Goal: Navigation & Orientation: Go to known website

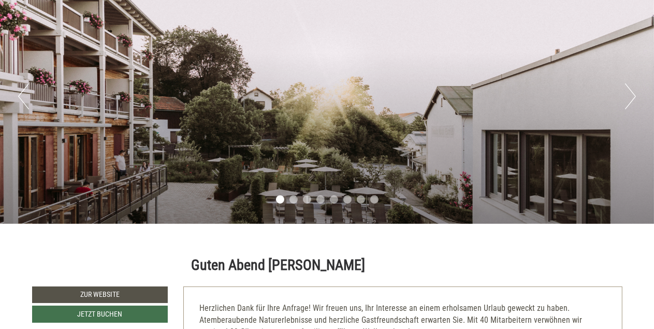
scroll to position [164, 0]
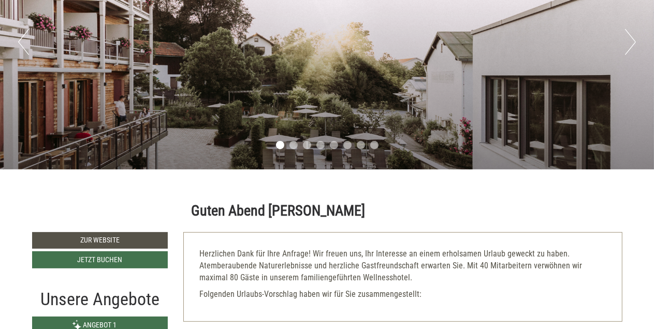
click at [629, 39] on button "Next" at bounding box center [630, 42] width 11 height 26
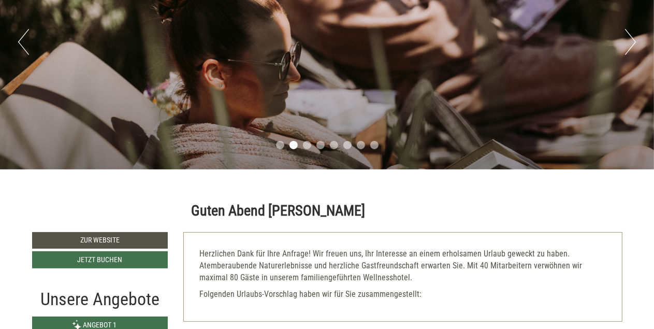
click at [629, 39] on button "Next" at bounding box center [630, 42] width 11 height 26
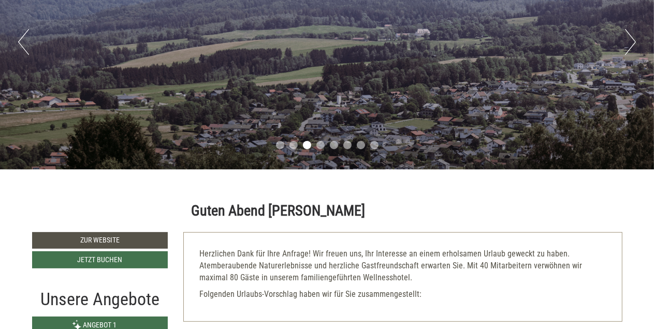
click at [629, 39] on button "Next" at bounding box center [630, 42] width 11 height 26
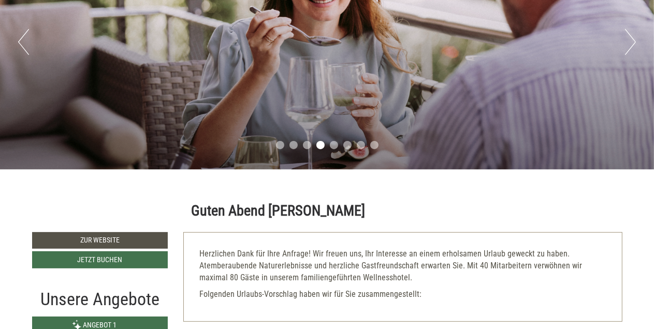
click at [629, 39] on button "Next" at bounding box center [630, 42] width 11 height 26
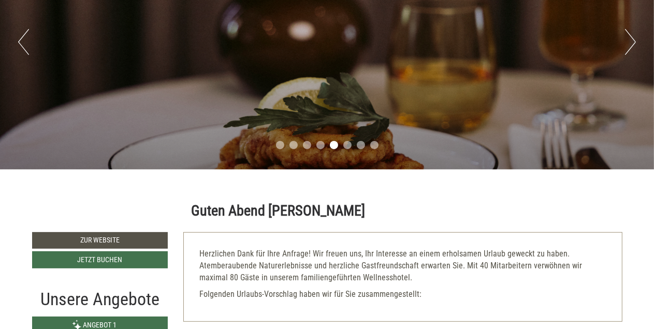
click at [629, 39] on button "Next" at bounding box center [630, 42] width 11 height 26
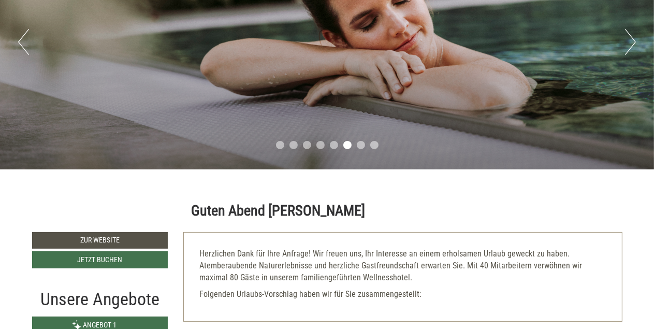
click at [629, 39] on button "Next" at bounding box center [630, 42] width 11 height 26
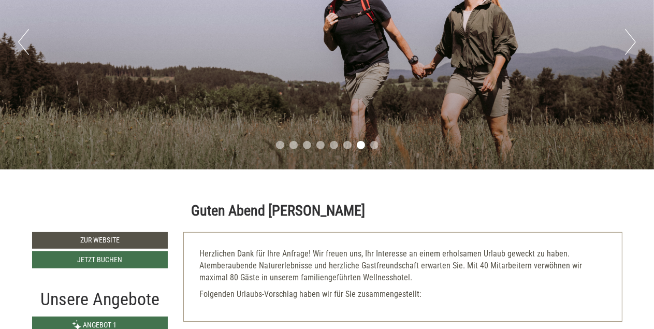
click at [629, 39] on button "Next" at bounding box center [630, 42] width 11 height 26
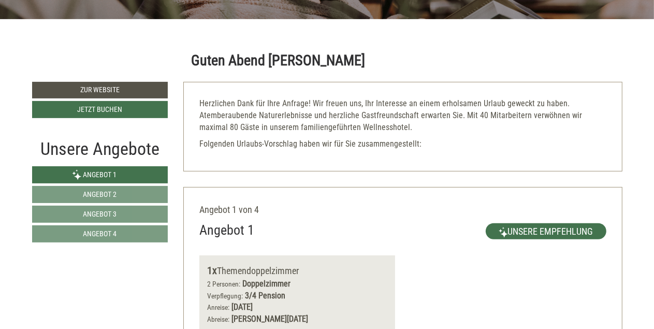
scroll to position [218, 0]
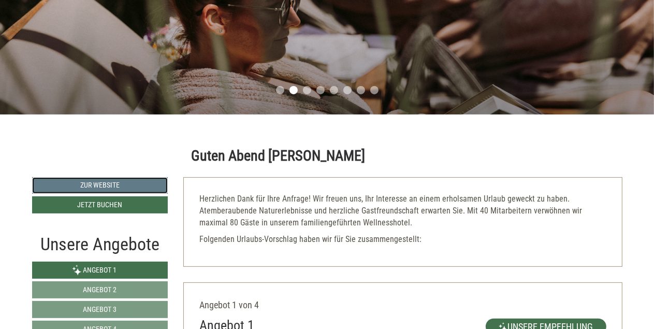
click at [149, 185] on link "Zur Website" at bounding box center [100, 185] width 136 height 17
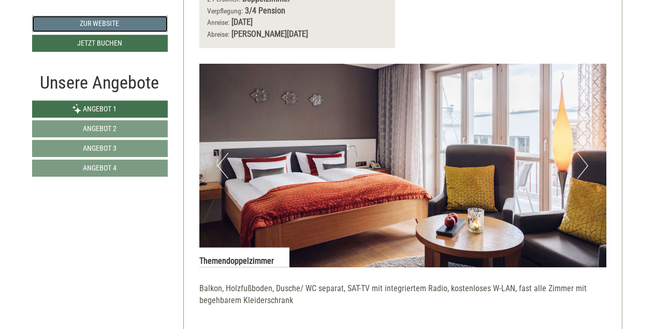
scroll to position [601, 0]
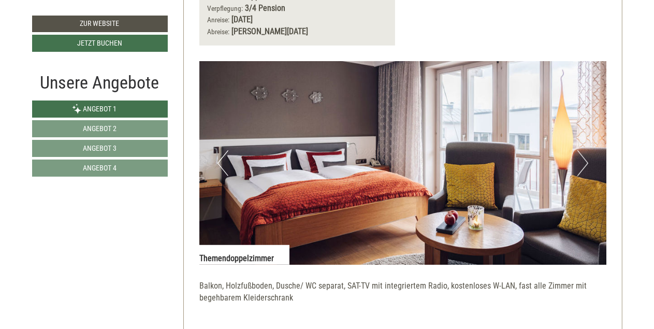
click at [566, 162] on img at bounding box center [402, 162] width 407 height 203
click at [578, 164] on button "Next" at bounding box center [582, 163] width 11 height 26
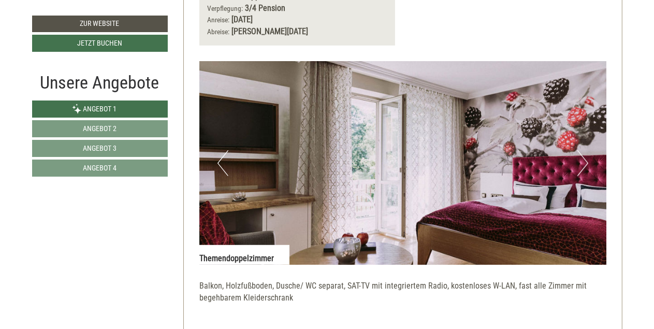
click at [578, 164] on button "Next" at bounding box center [582, 163] width 11 height 26
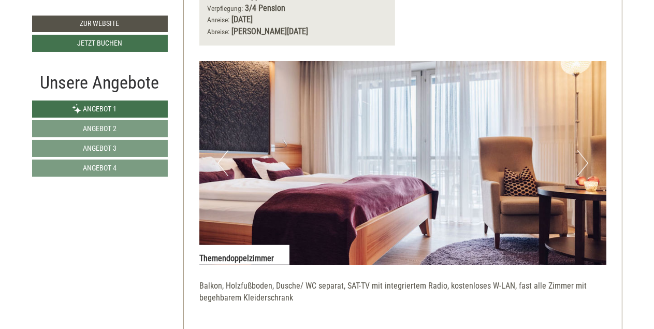
click at [578, 164] on button "Next" at bounding box center [582, 163] width 11 height 26
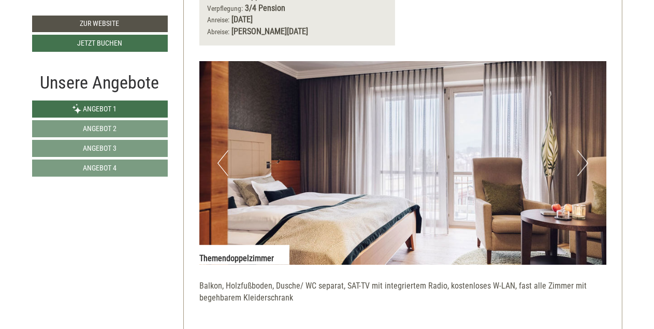
click at [578, 164] on button "Next" at bounding box center [582, 163] width 11 height 26
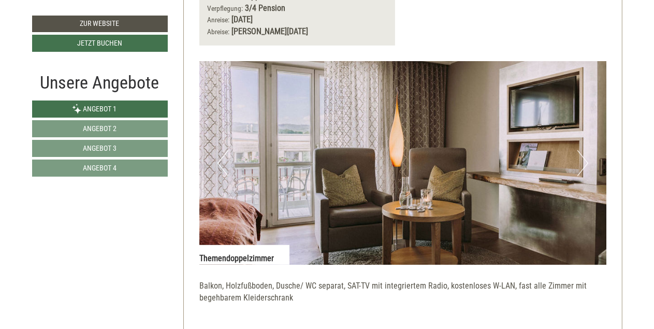
click at [578, 164] on button "Next" at bounding box center [582, 163] width 11 height 26
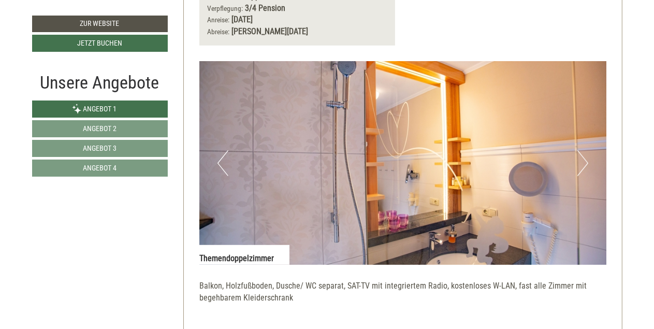
click at [578, 164] on button "Next" at bounding box center [582, 163] width 11 height 26
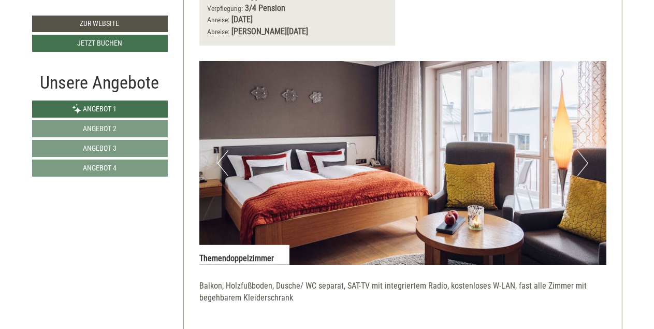
click at [578, 164] on button "Next" at bounding box center [582, 163] width 11 height 26
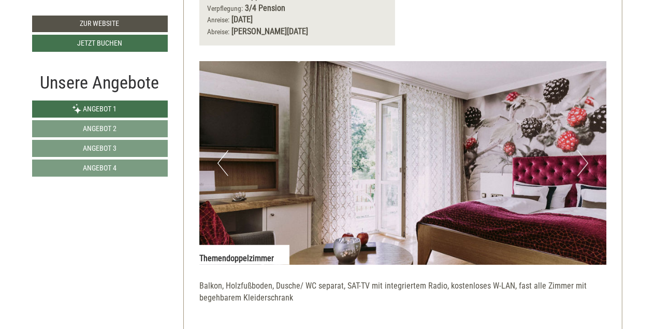
click at [578, 164] on button "Next" at bounding box center [582, 163] width 11 height 26
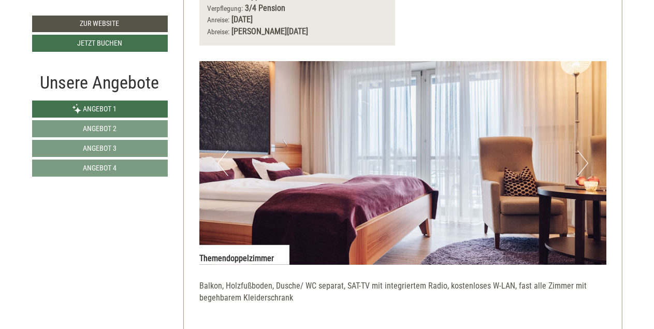
click at [578, 164] on button "Next" at bounding box center [582, 163] width 11 height 26
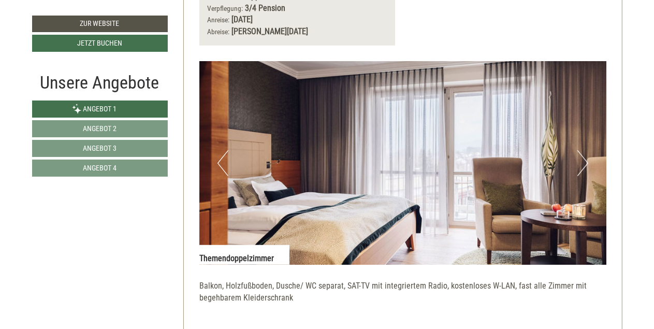
click at [578, 164] on button "Next" at bounding box center [582, 163] width 11 height 26
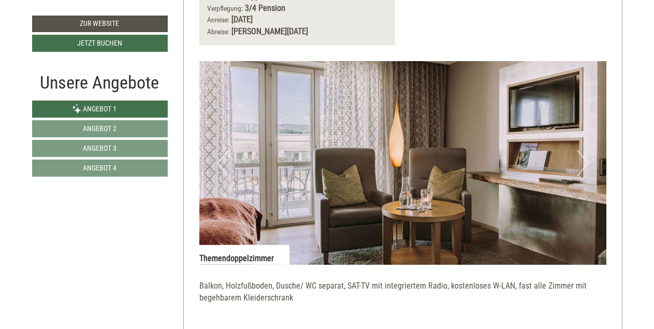
click at [578, 164] on button "Next" at bounding box center [582, 163] width 11 height 26
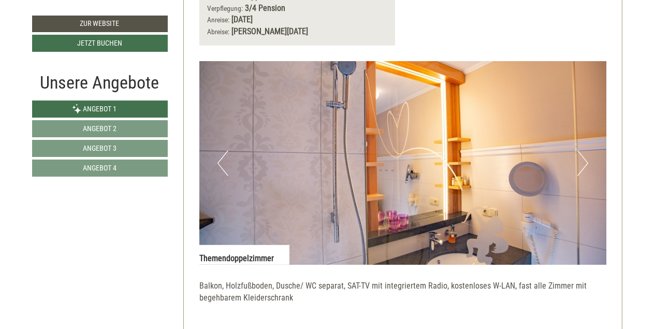
click at [578, 164] on button "Next" at bounding box center [582, 163] width 11 height 26
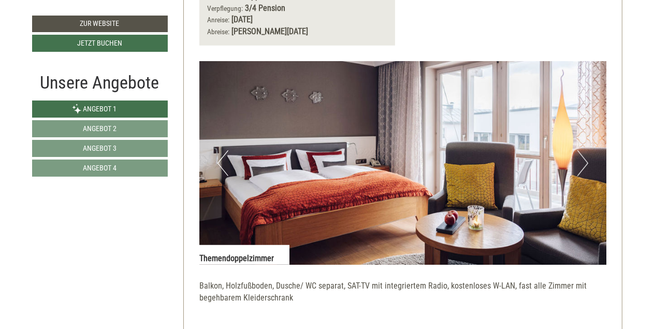
click at [578, 164] on button "Next" at bounding box center [582, 163] width 11 height 26
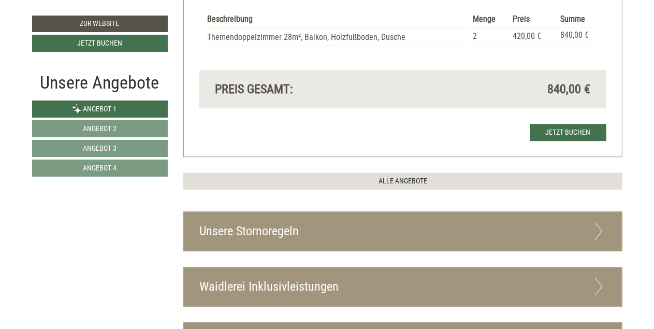
scroll to position [2568, 0]
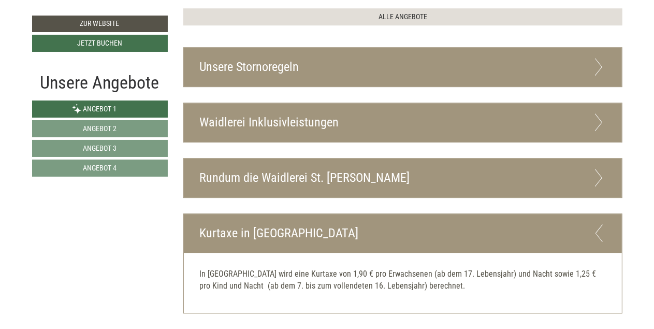
click at [403, 113] on div "Waidlerei Inklusivleistungen" at bounding box center [403, 122] width 438 height 39
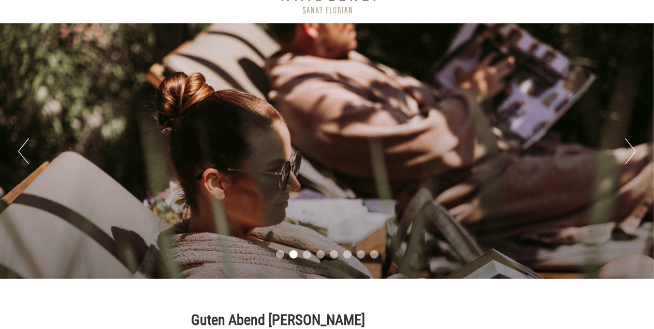
scroll to position [0, 0]
